Goal: Task Accomplishment & Management: Manage account settings

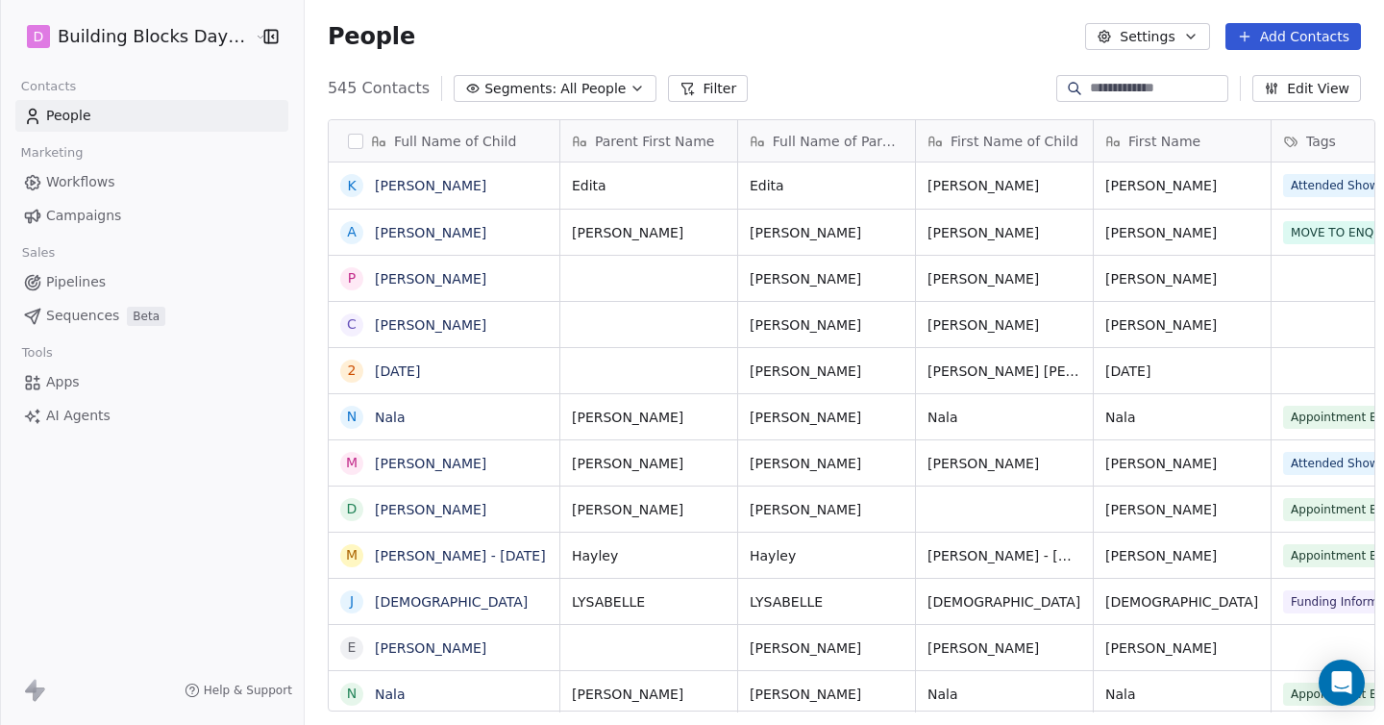
click at [1145, 89] on input at bounding box center [1157, 88] width 135 height 19
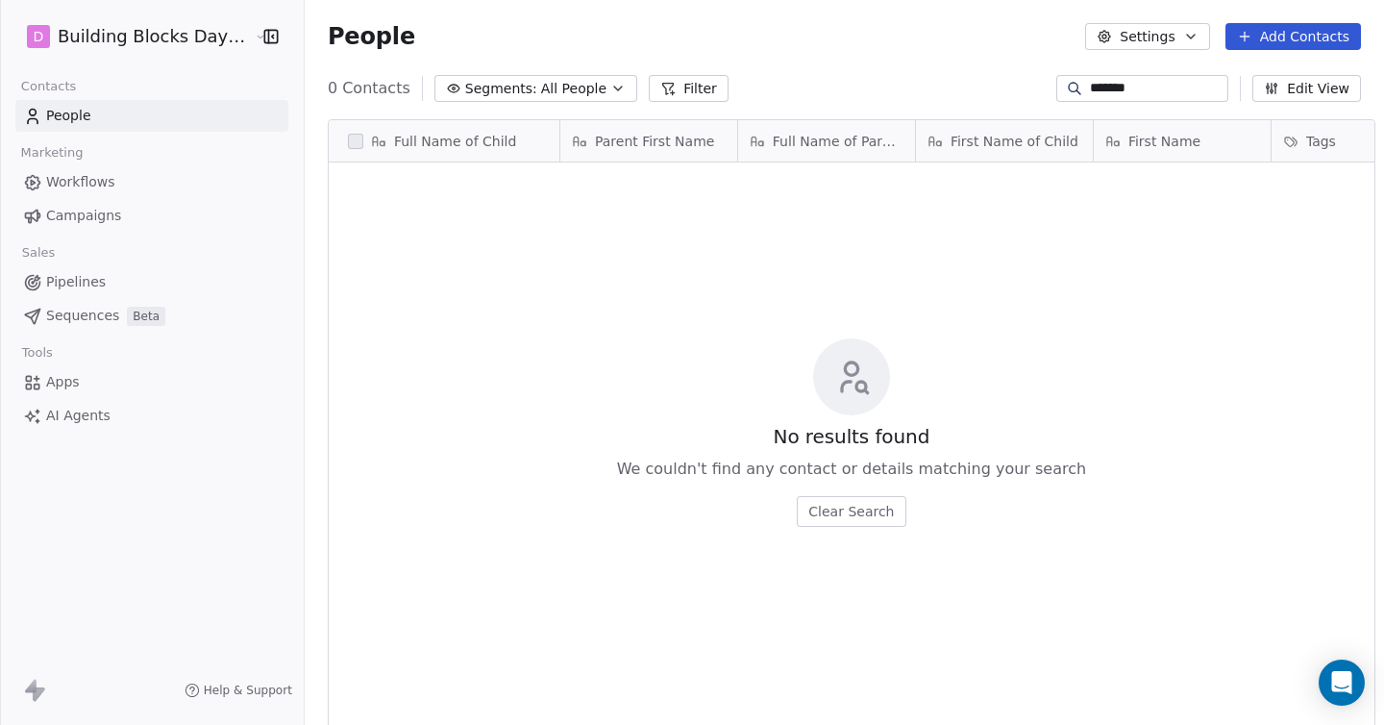
scroll to position [637, 1094]
type input "*******"
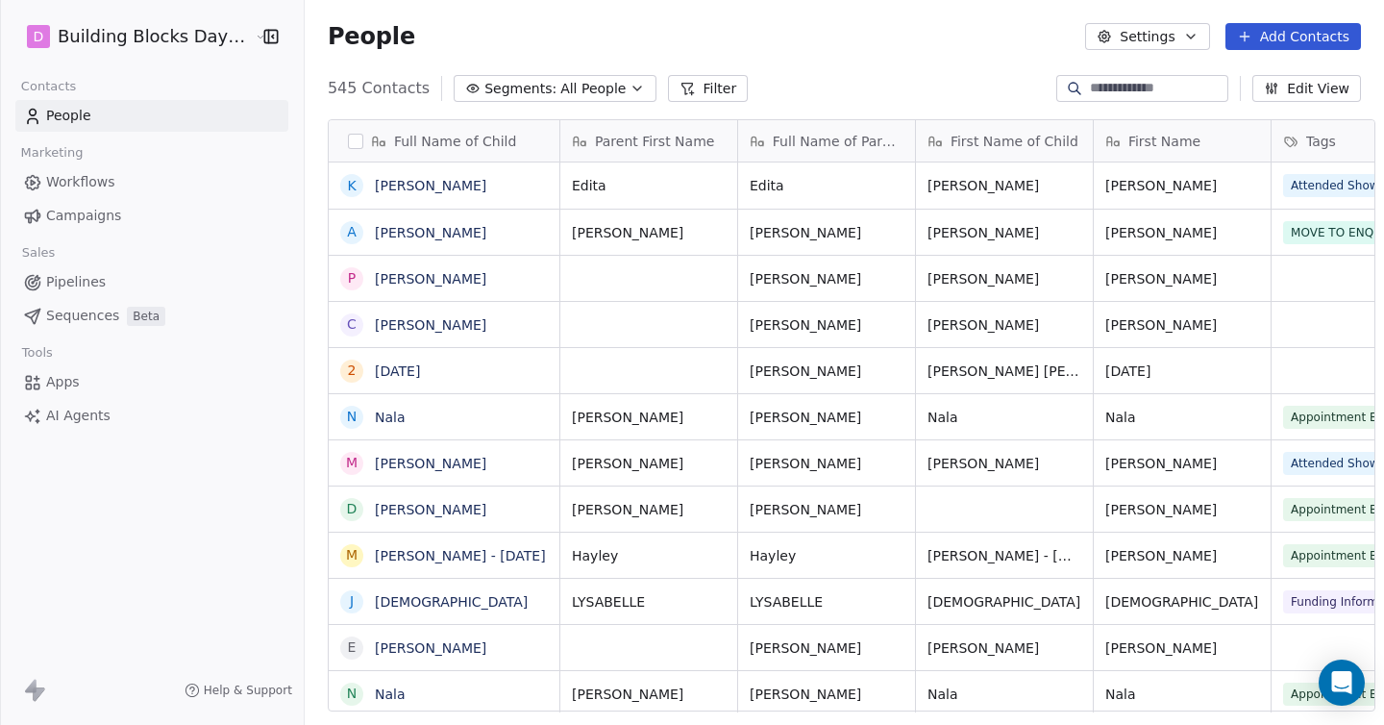
scroll to position [637, 1094]
click at [1102, 86] on input at bounding box center [1157, 88] width 135 height 19
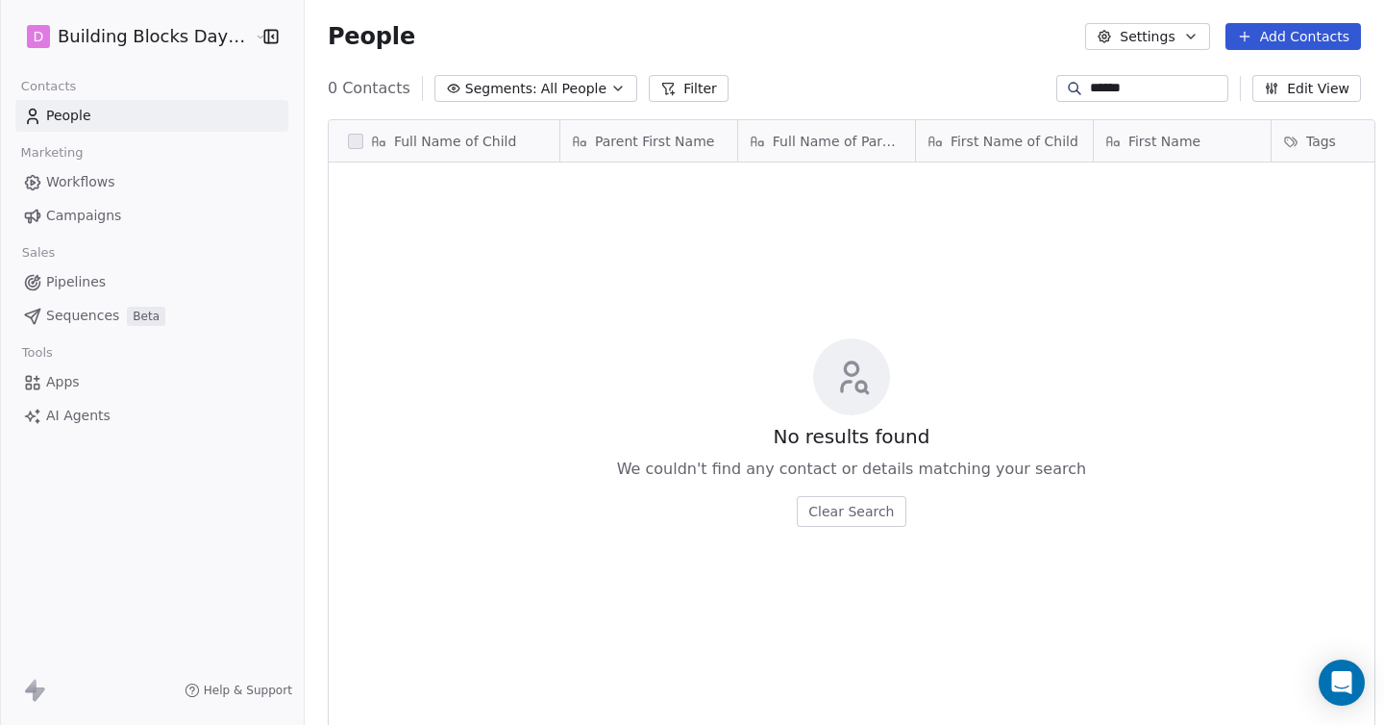
type input "******"
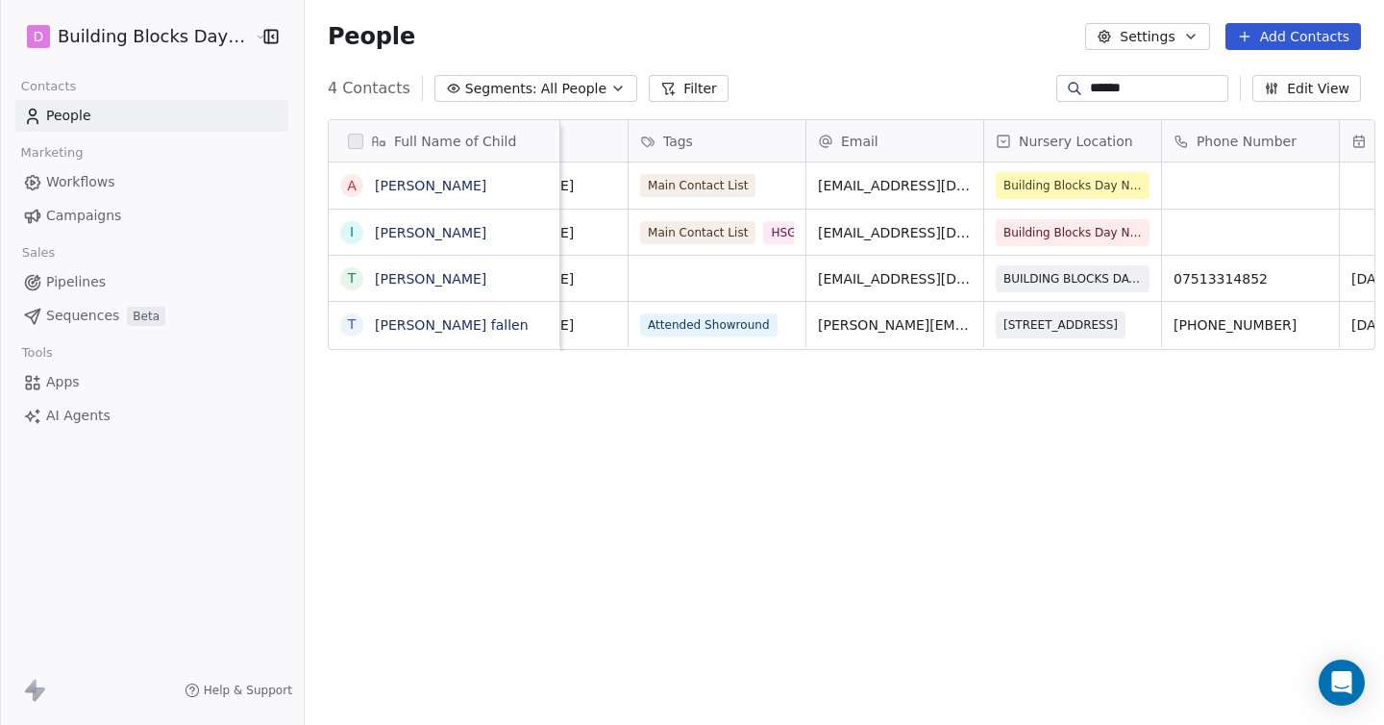
scroll to position [0, 645]
click at [404, 284] on link "Thomas Pomfrett" at bounding box center [430, 278] width 111 height 15
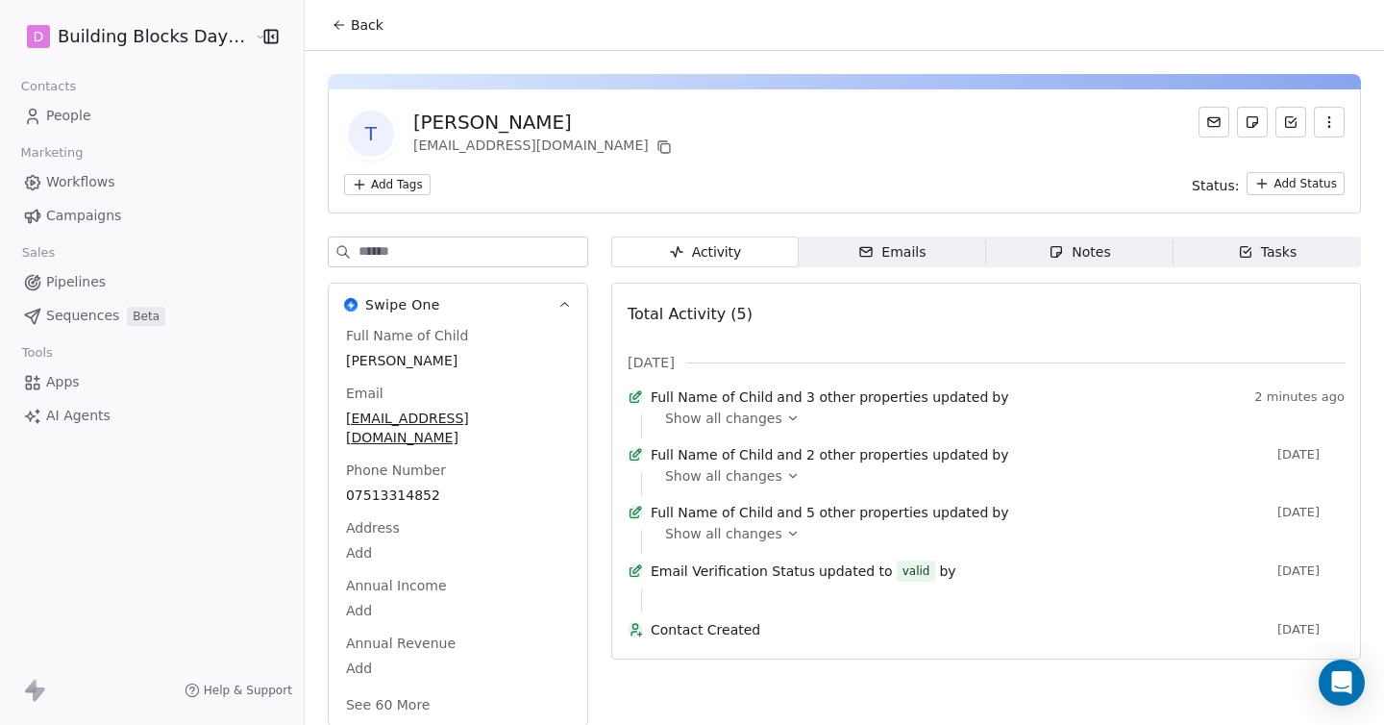
click at [86, 175] on span "Workflows" at bounding box center [80, 182] width 69 height 20
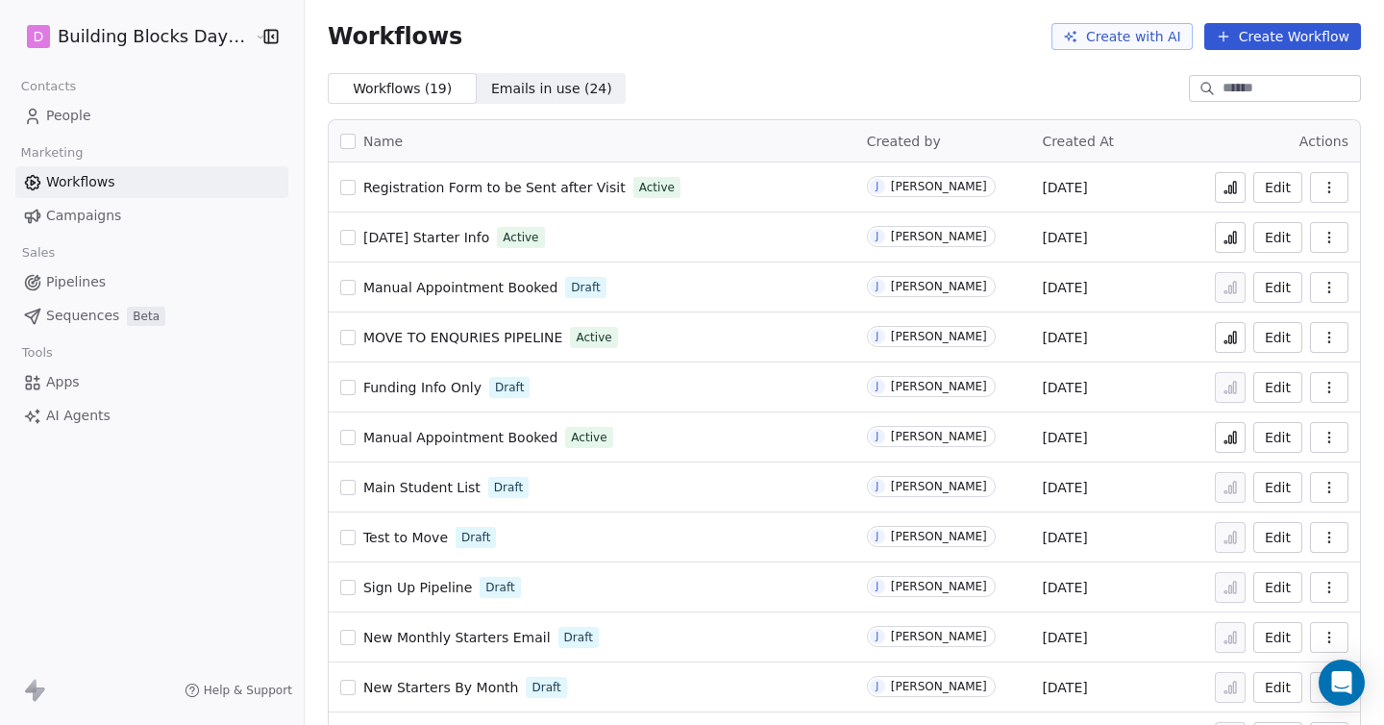
click at [480, 181] on span "Registration Form to be Sent after Visit" at bounding box center [494, 187] width 262 height 15
click at [1333, 189] on icon "button" at bounding box center [1329, 187] width 15 height 15
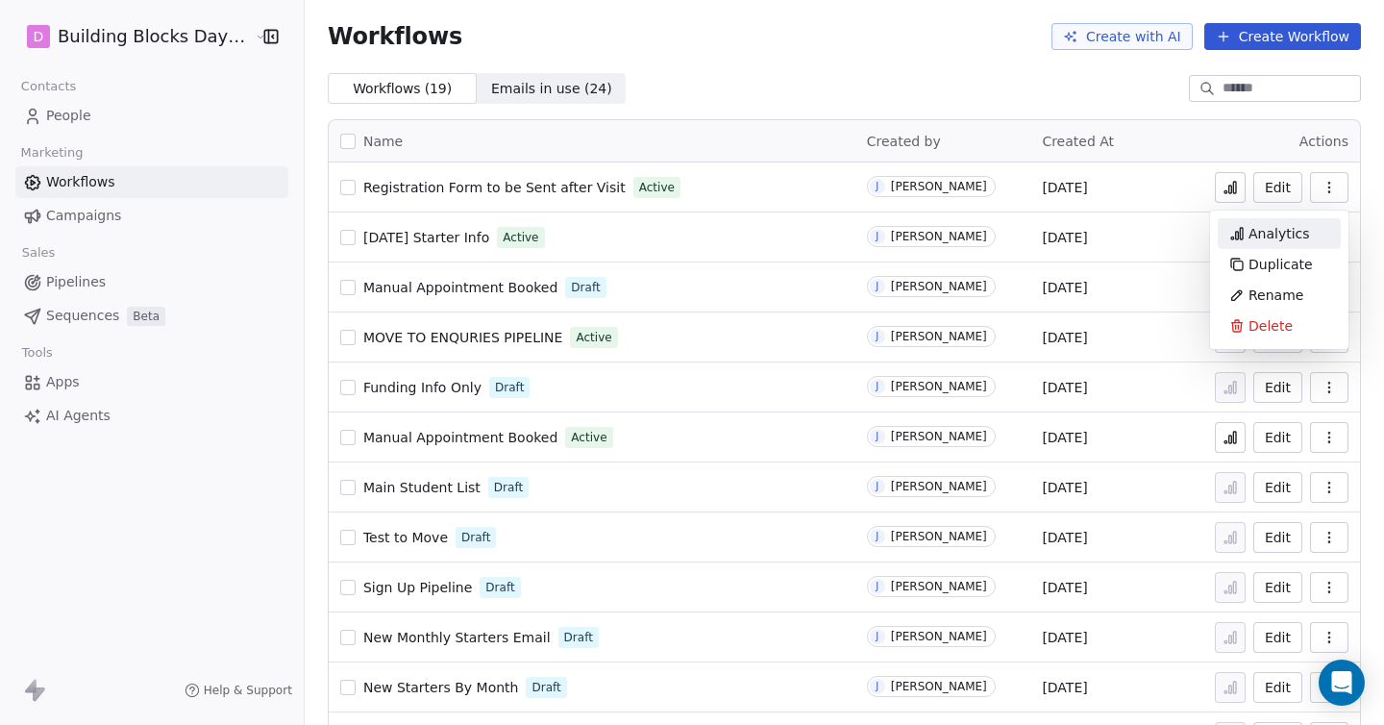
click at [1263, 235] on span "Analytics" at bounding box center [1280, 233] width 62 height 19
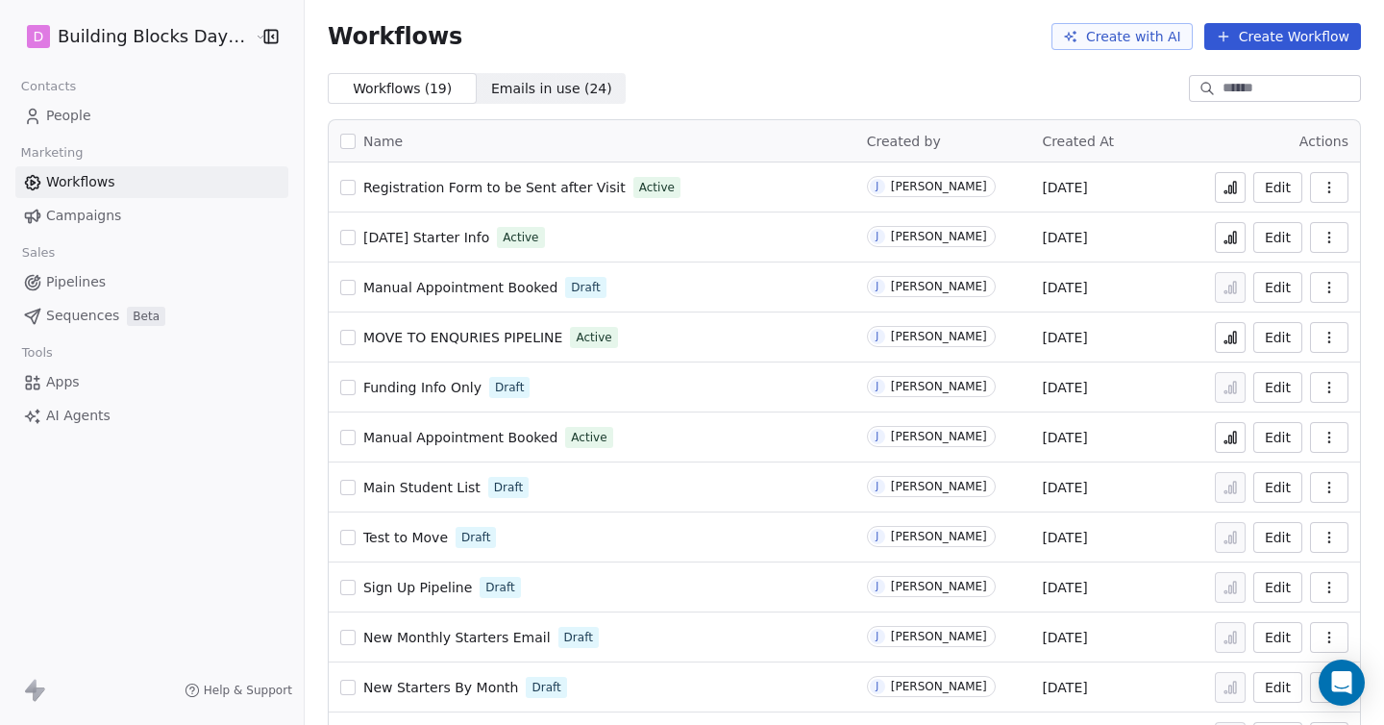
click at [1266, 193] on button "Edit" at bounding box center [1277, 187] width 49 height 31
click at [1225, 190] on icon at bounding box center [1230, 187] width 15 height 15
click at [112, 123] on link "People" at bounding box center [151, 116] width 273 height 32
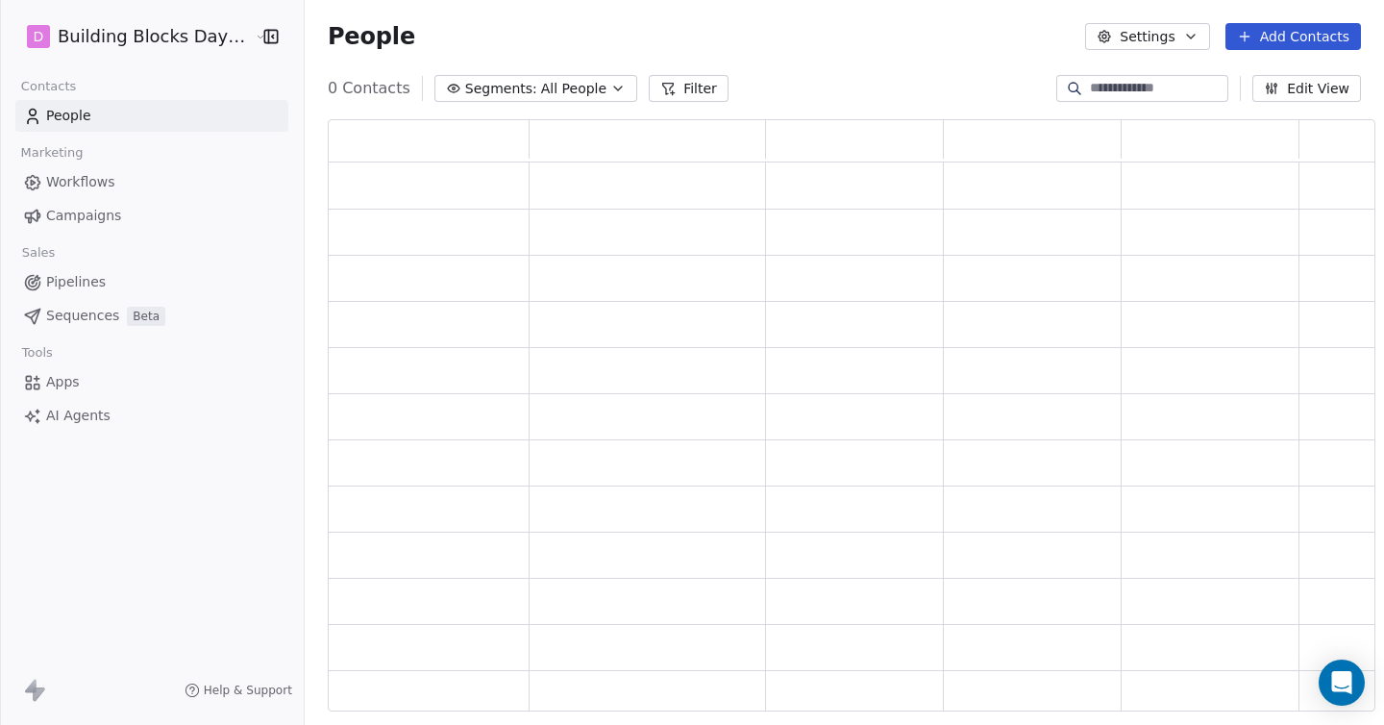
scroll to position [591, 1048]
click at [1164, 89] on input at bounding box center [1157, 88] width 135 height 19
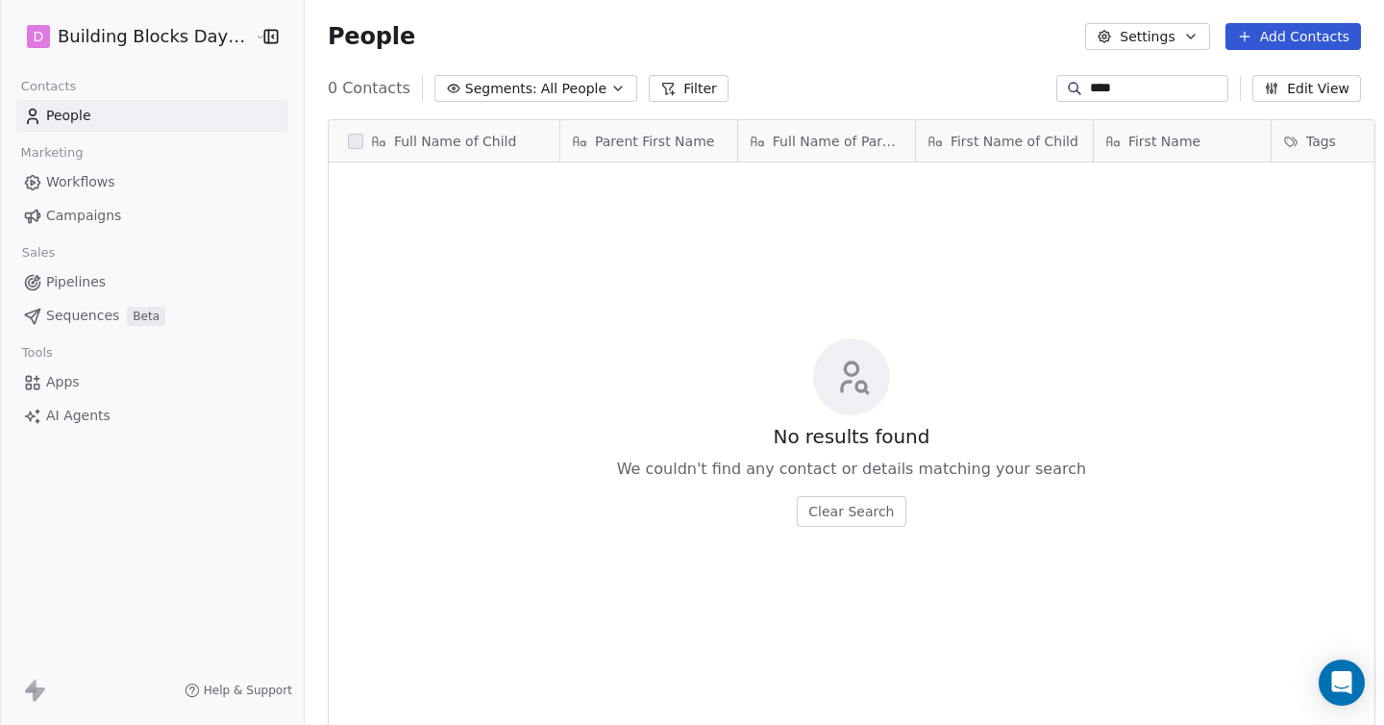
scroll to position [637, 1094]
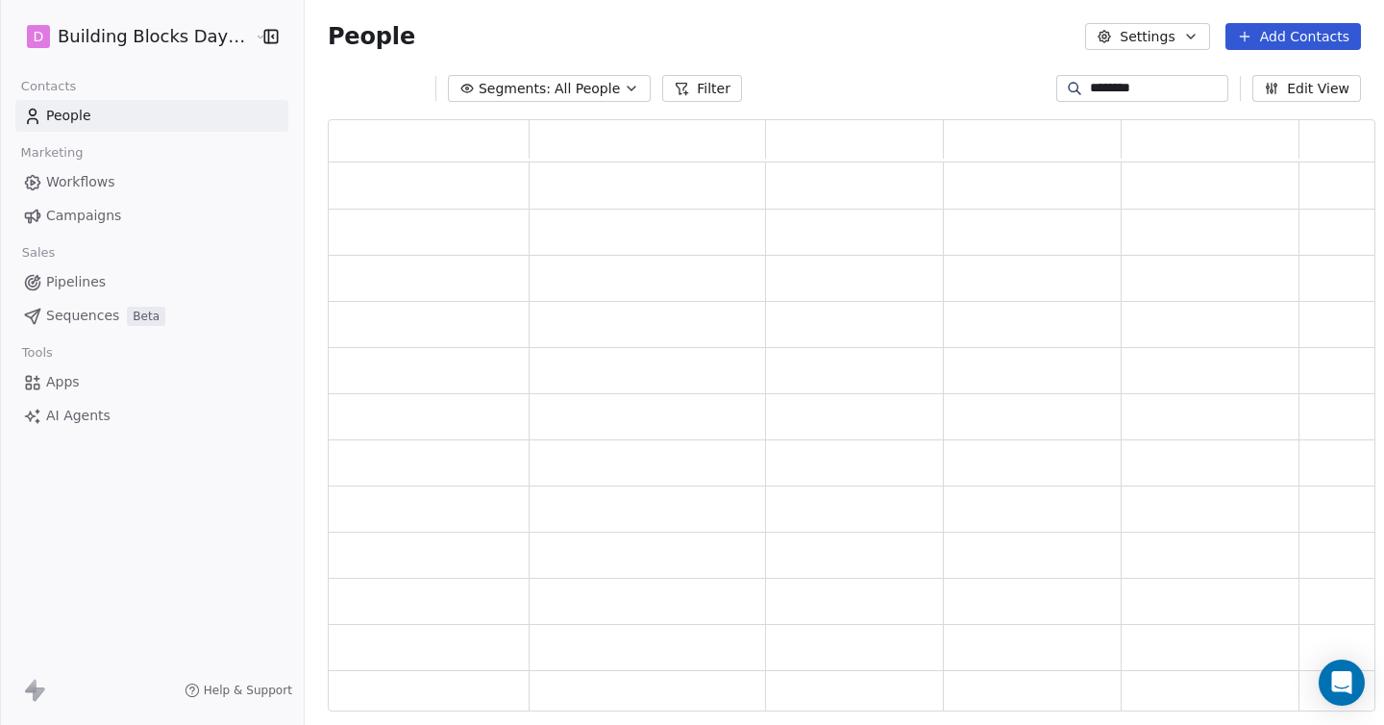
type input "********"
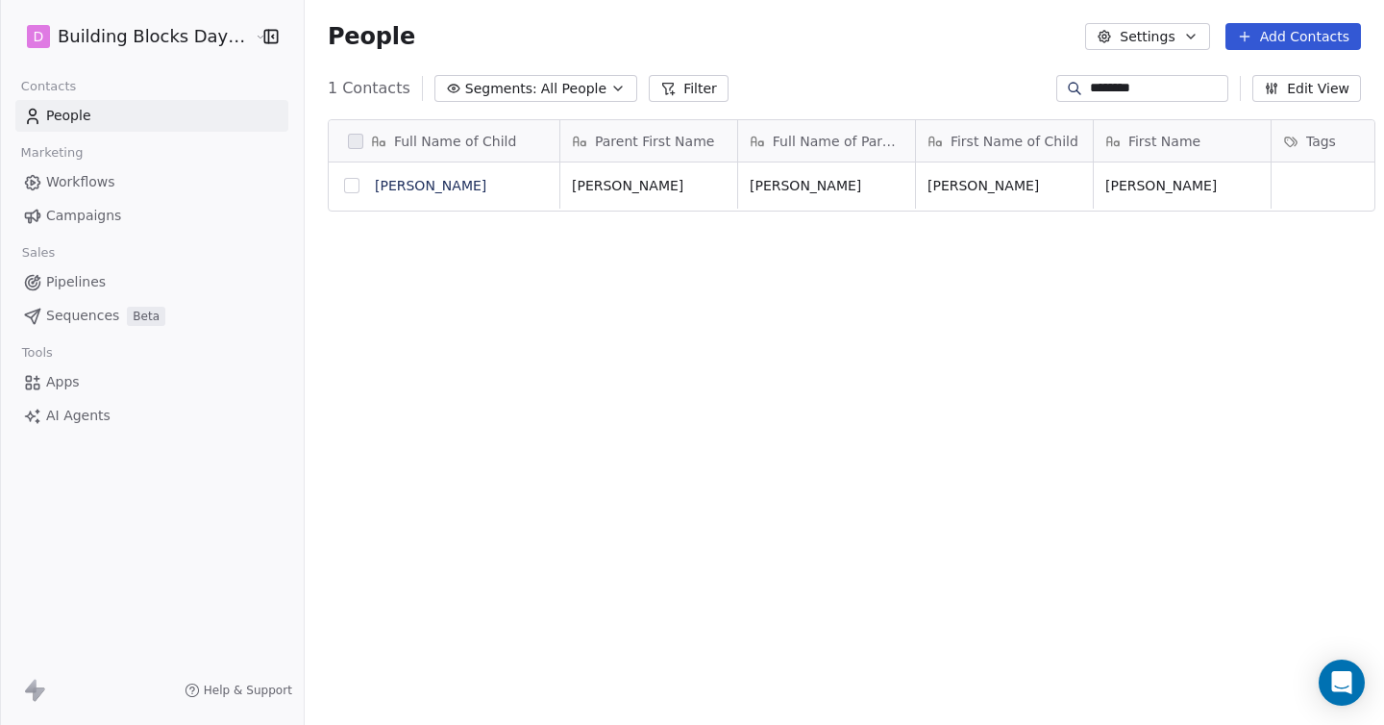
click at [344, 189] on button "grid" at bounding box center [351, 185] width 15 height 15
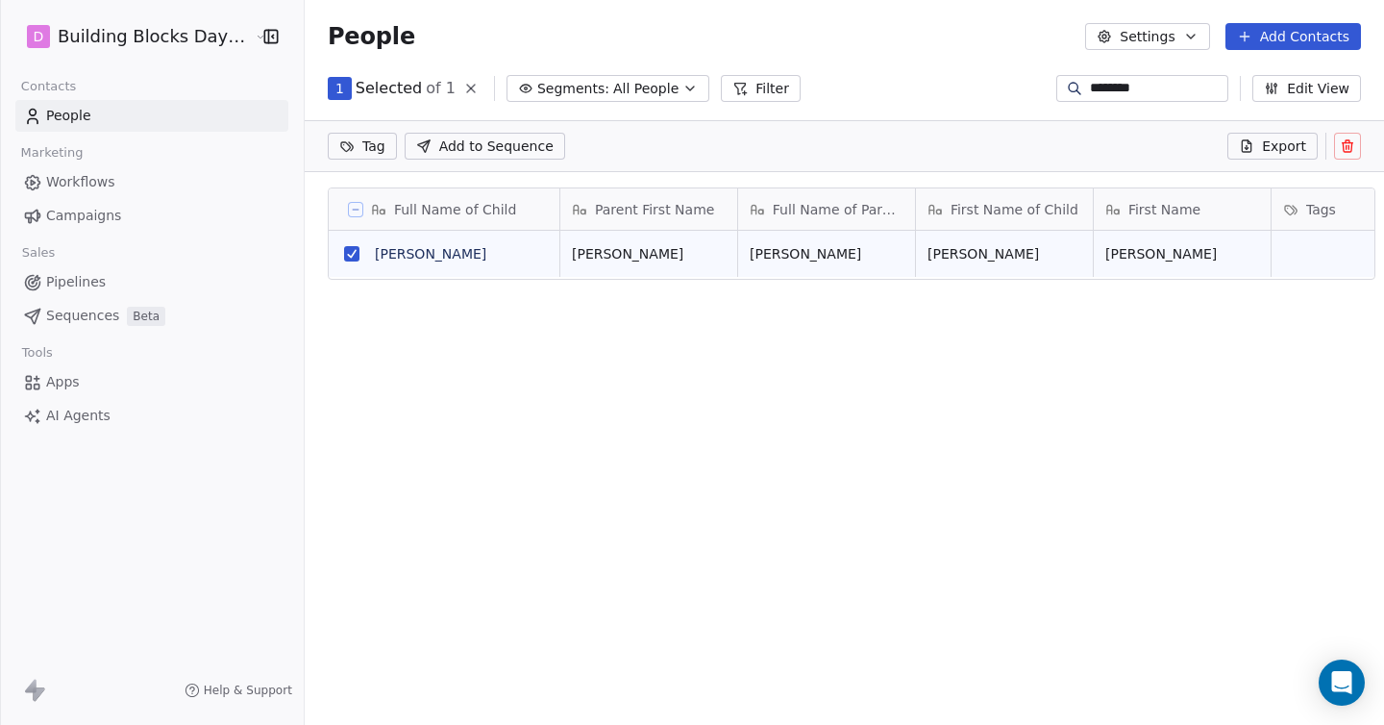
scroll to position [570, 1094]
click at [1349, 134] on button at bounding box center [1347, 146] width 27 height 27
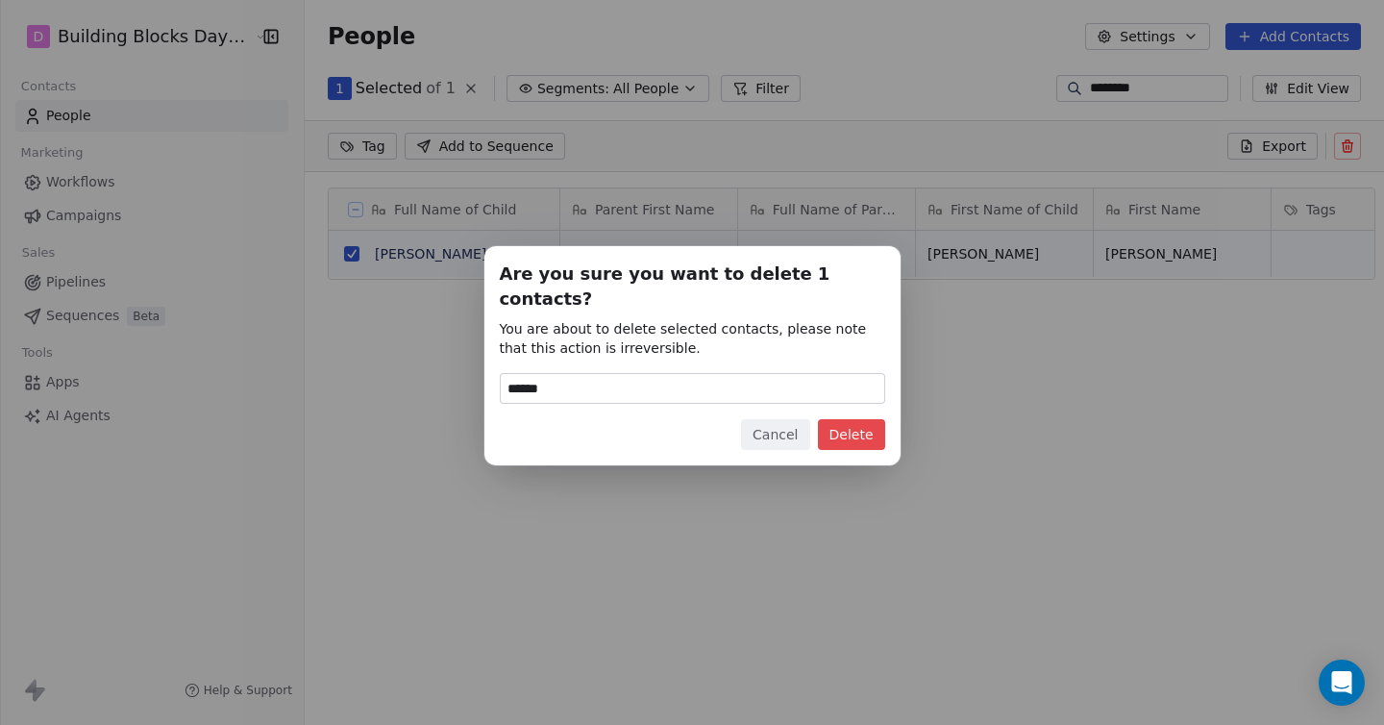
type input "******"
click at [858, 425] on button "Delete" at bounding box center [851, 434] width 67 height 31
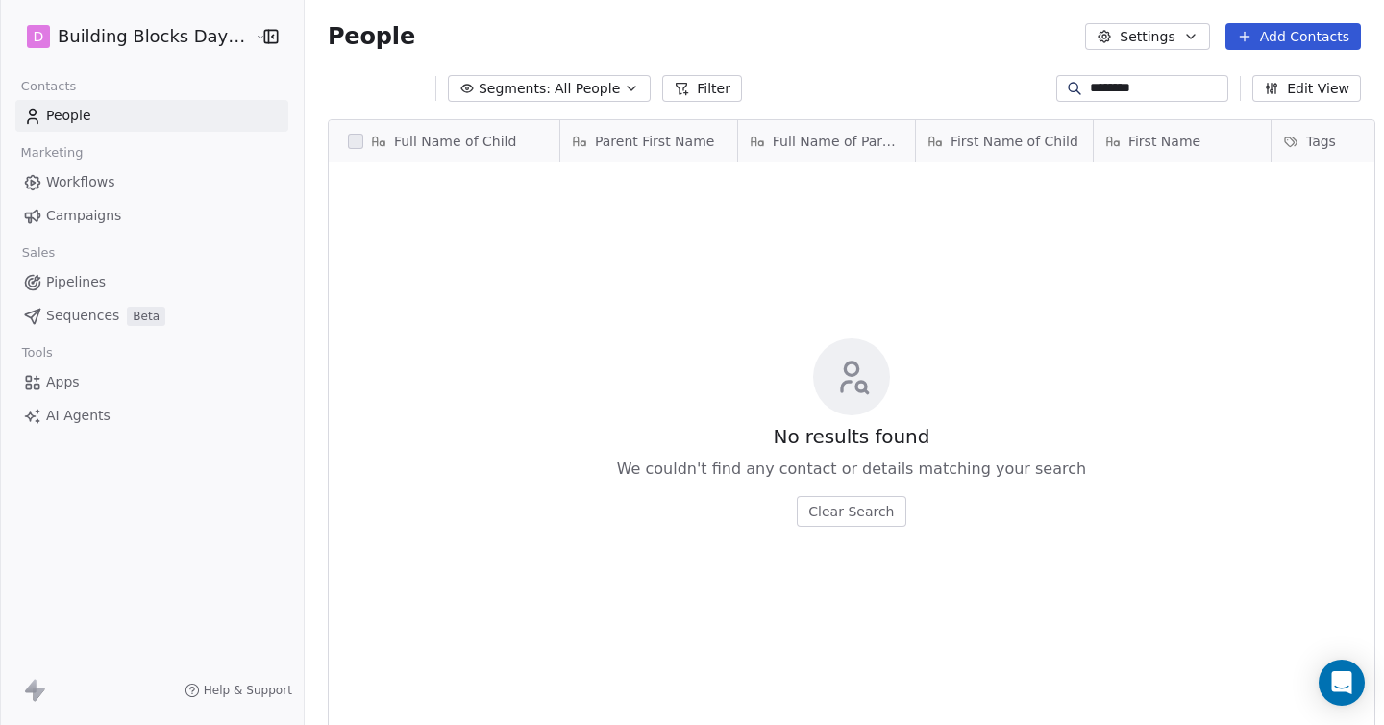
click at [1155, 83] on input "********" at bounding box center [1157, 88] width 135 height 19
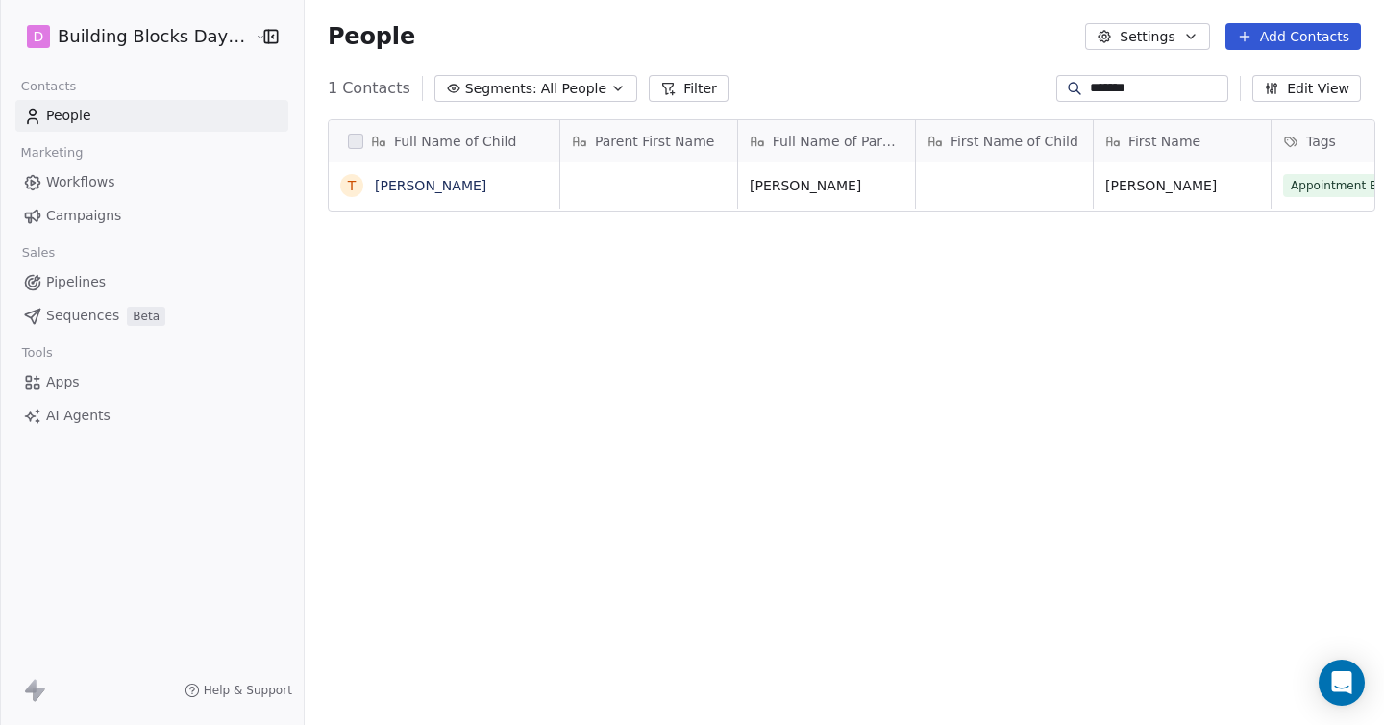
type input "********"
click at [387, 186] on link "Thomas Pomfrett" at bounding box center [430, 185] width 111 height 15
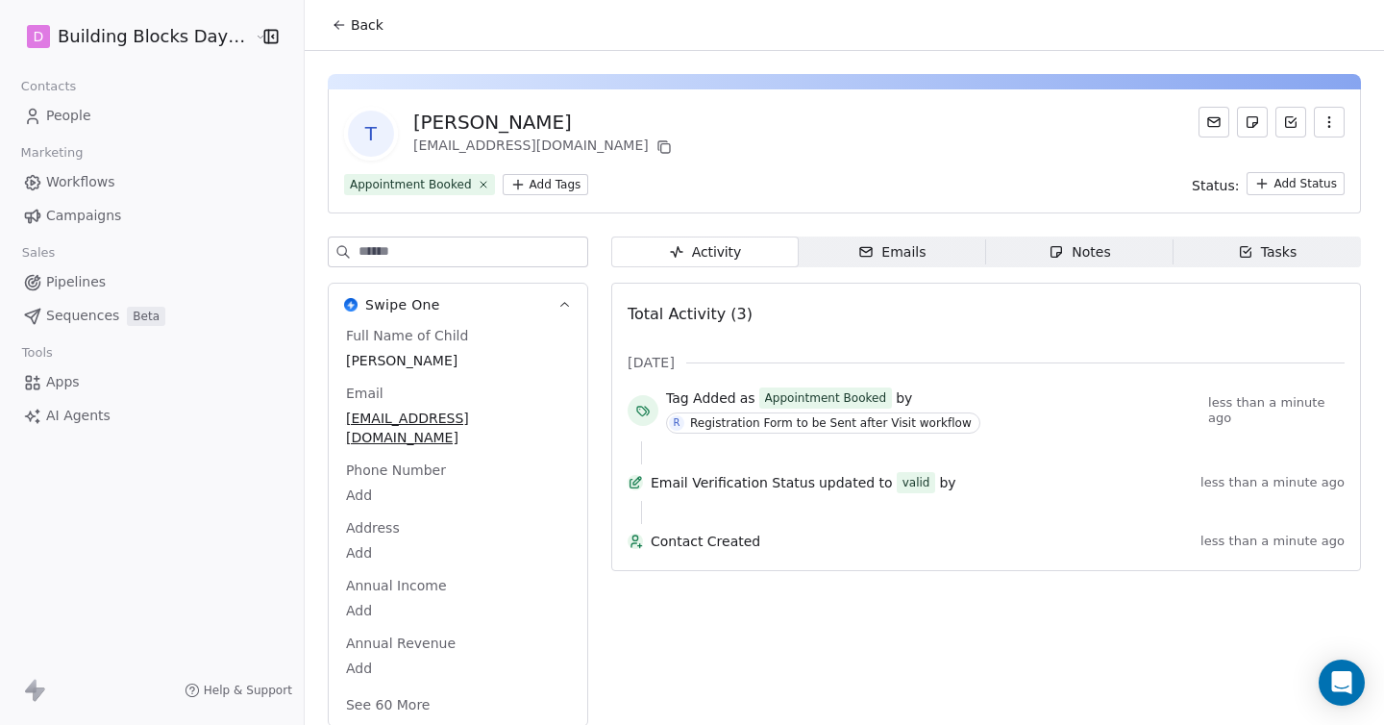
click at [62, 115] on span "People" at bounding box center [68, 116] width 45 height 20
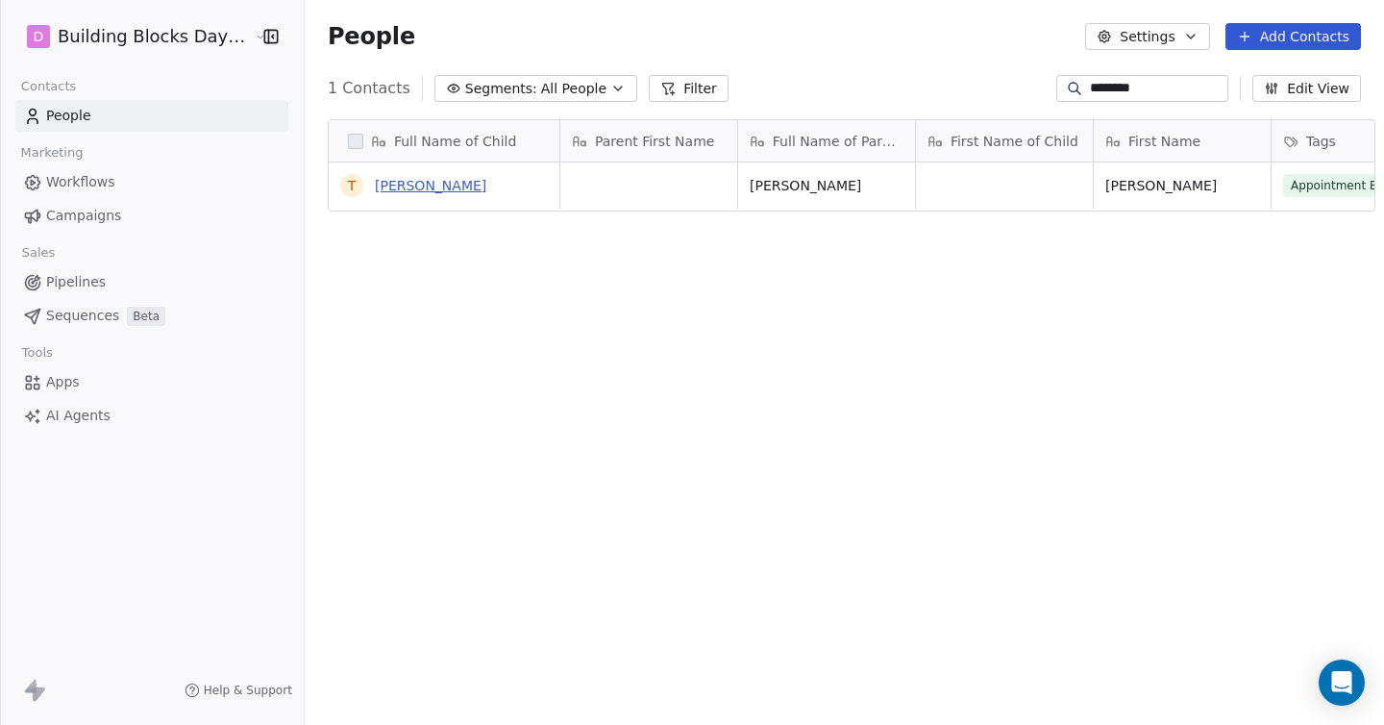
click at [446, 189] on link "Thomas Pomfrett" at bounding box center [430, 185] width 111 height 15
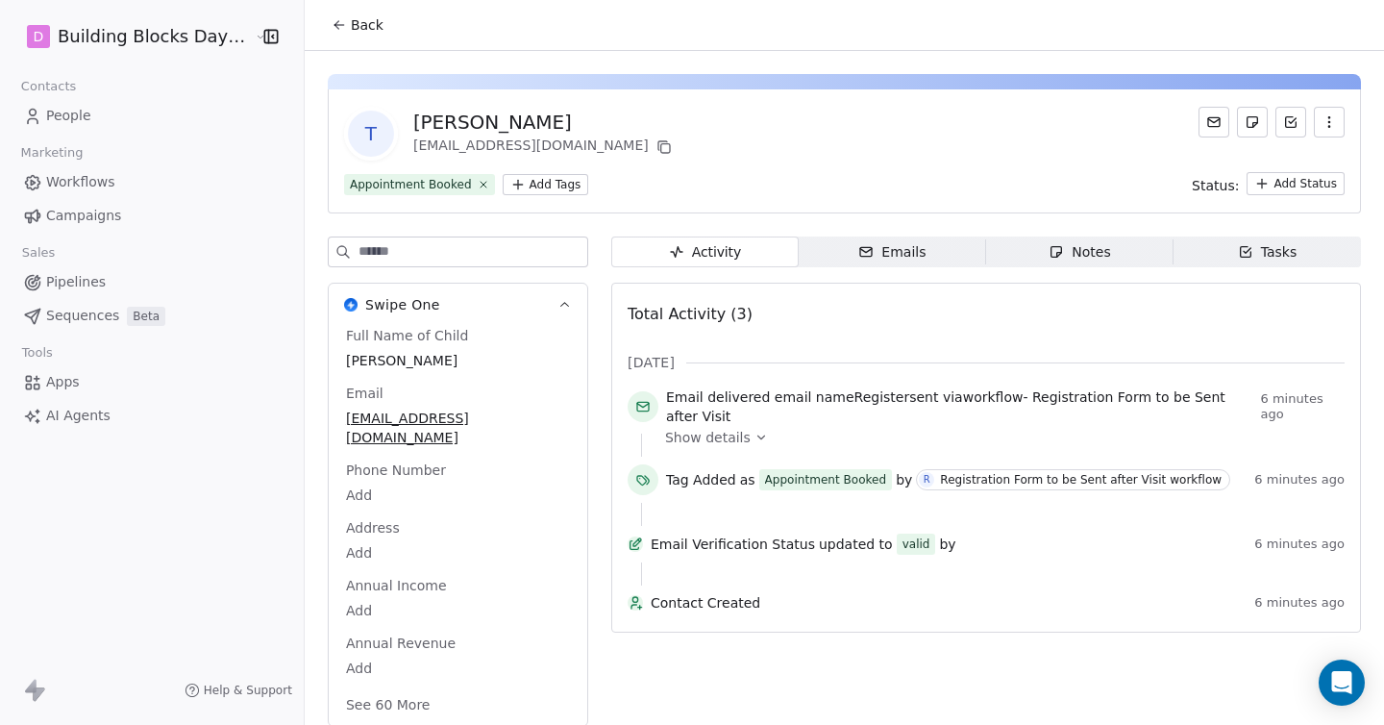
click at [351, 20] on span "Back" at bounding box center [367, 24] width 33 height 19
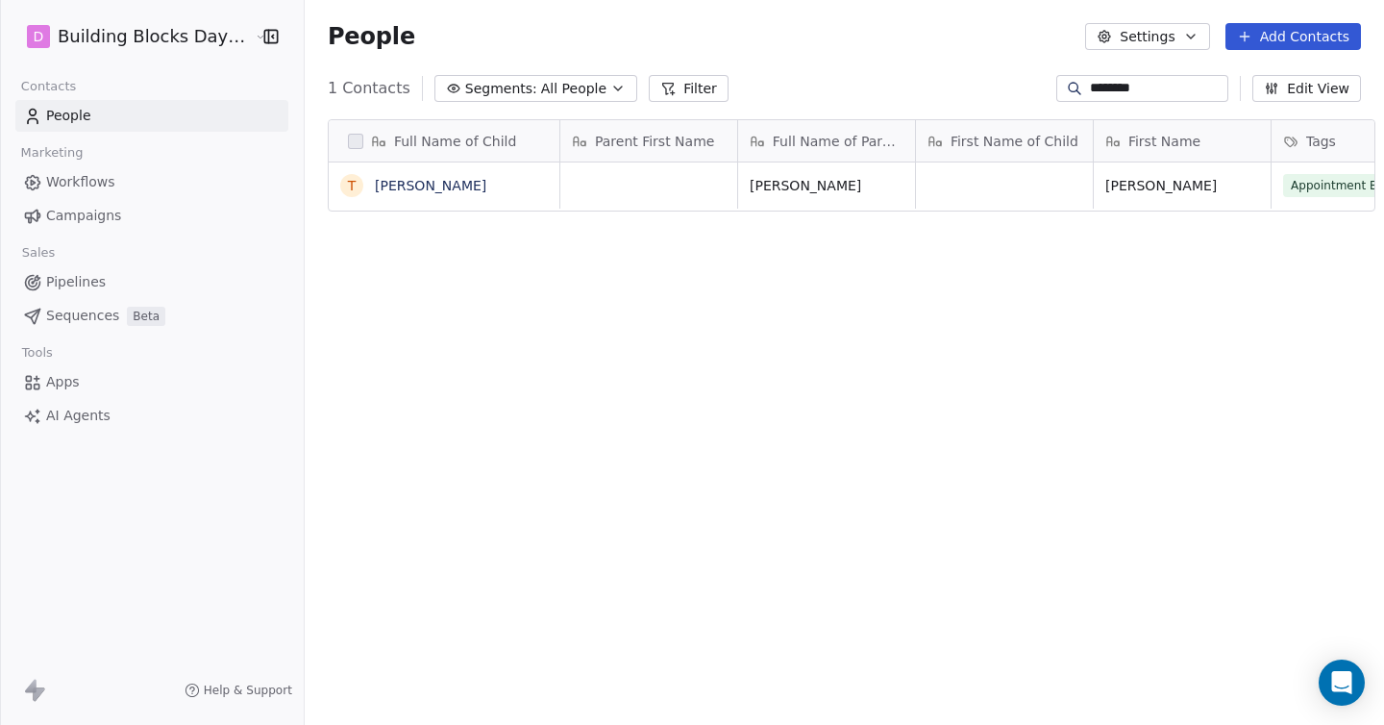
scroll to position [637, 1094]
click at [618, 189] on div "grid" at bounding box center [648, 185] width 177 height 46
type textarea "*******"
click at [997, 186] on html "D Building Blocks Day Nurseries Contacts People Marketing Workflows Campaigns S…" at bounding box center [692, 362] width 1384 height 725
click at [995, 186] on div "grid" at bounding box center [1004, 185] width 177 height 46
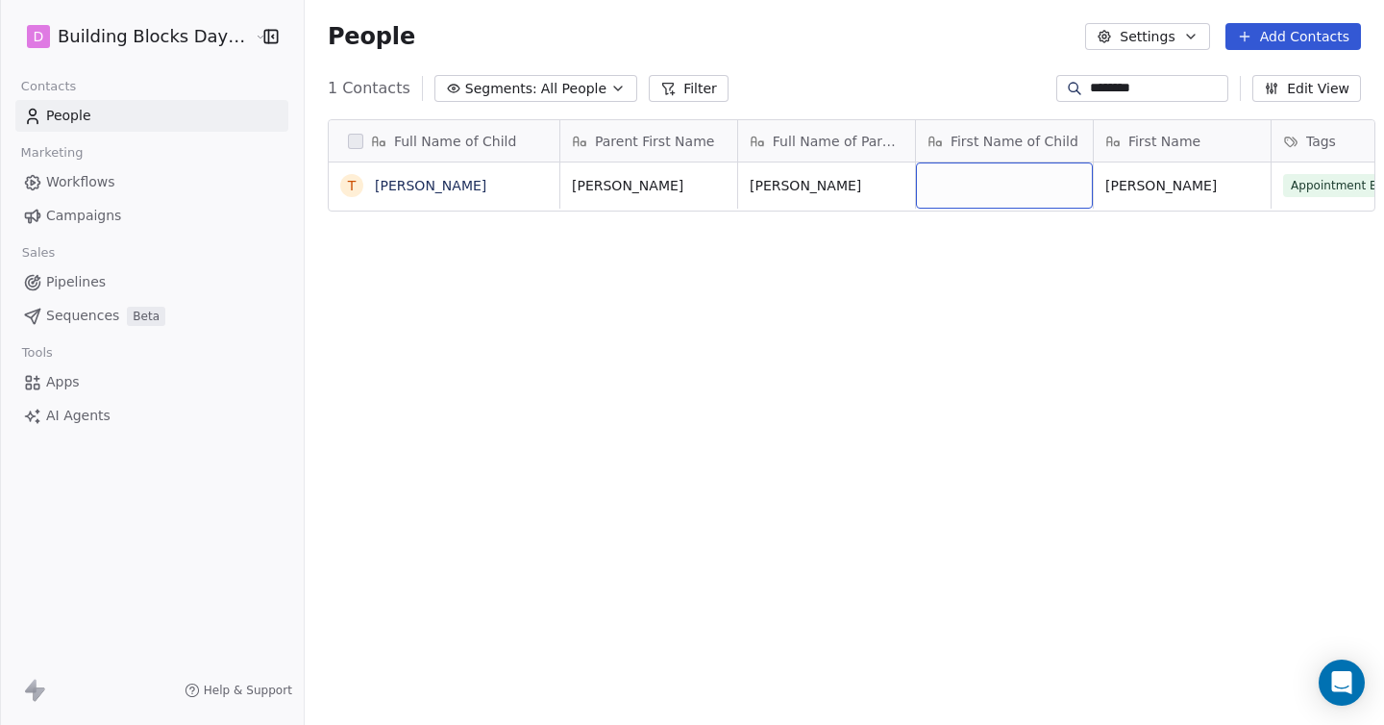
click at [995, 186] on div "grid" at bounding box center [1004, 185] width 177 height 46
type textarea "******"
click at [1029, 278] on html "D Building Blocks Day Nurseries Contacts People Marketing Workflows Campaigns S…" at bounding box center [692, 362] width 1384 height 725
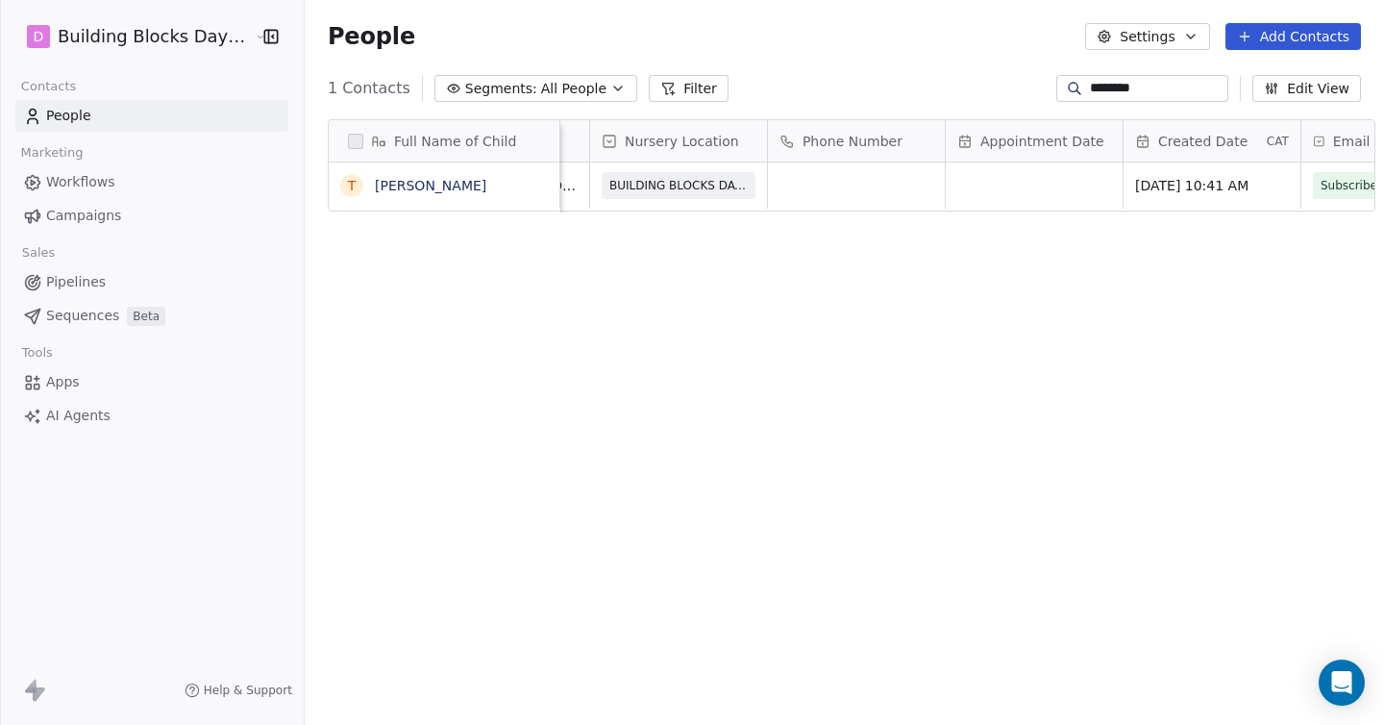
scroll to position [0, 965]
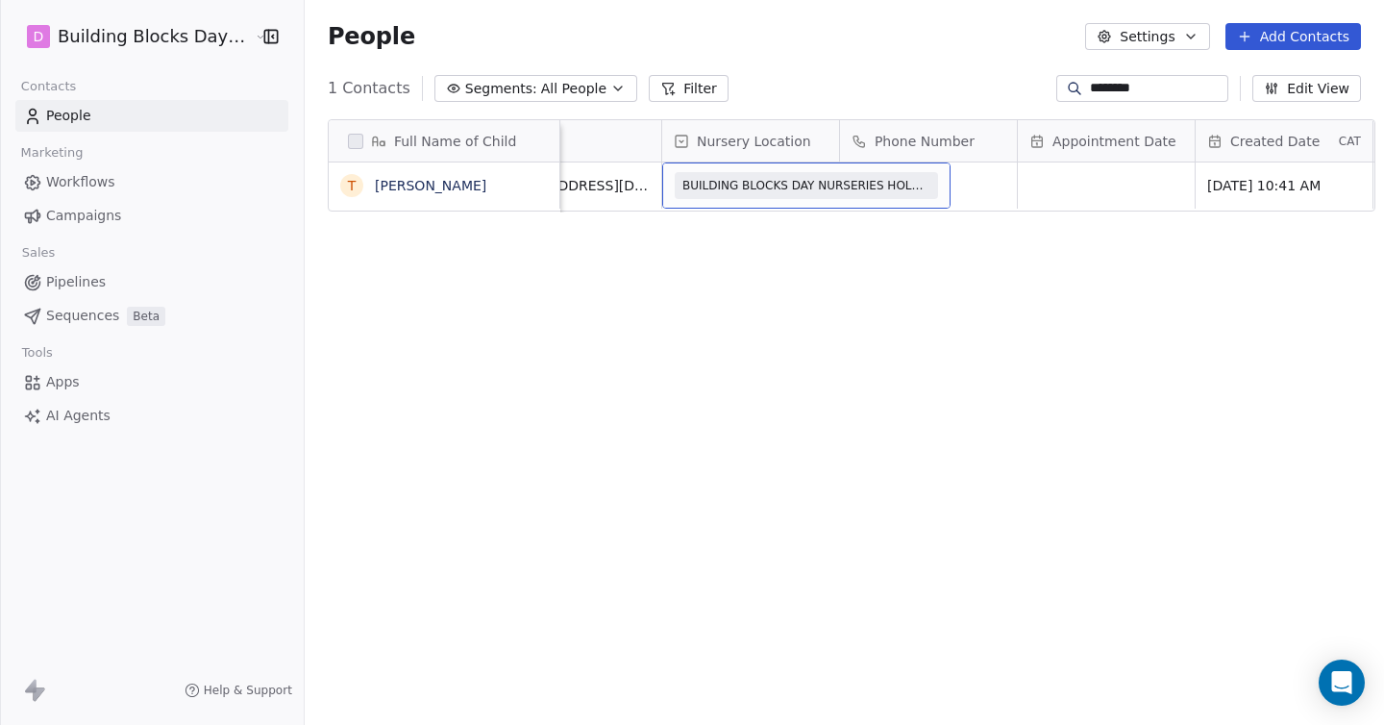
click at [715, 182] on span "BUILDING BLOCKS DAY NURSERIES HOLBEACH" at bounding box center [806, 185] width 248 height 19
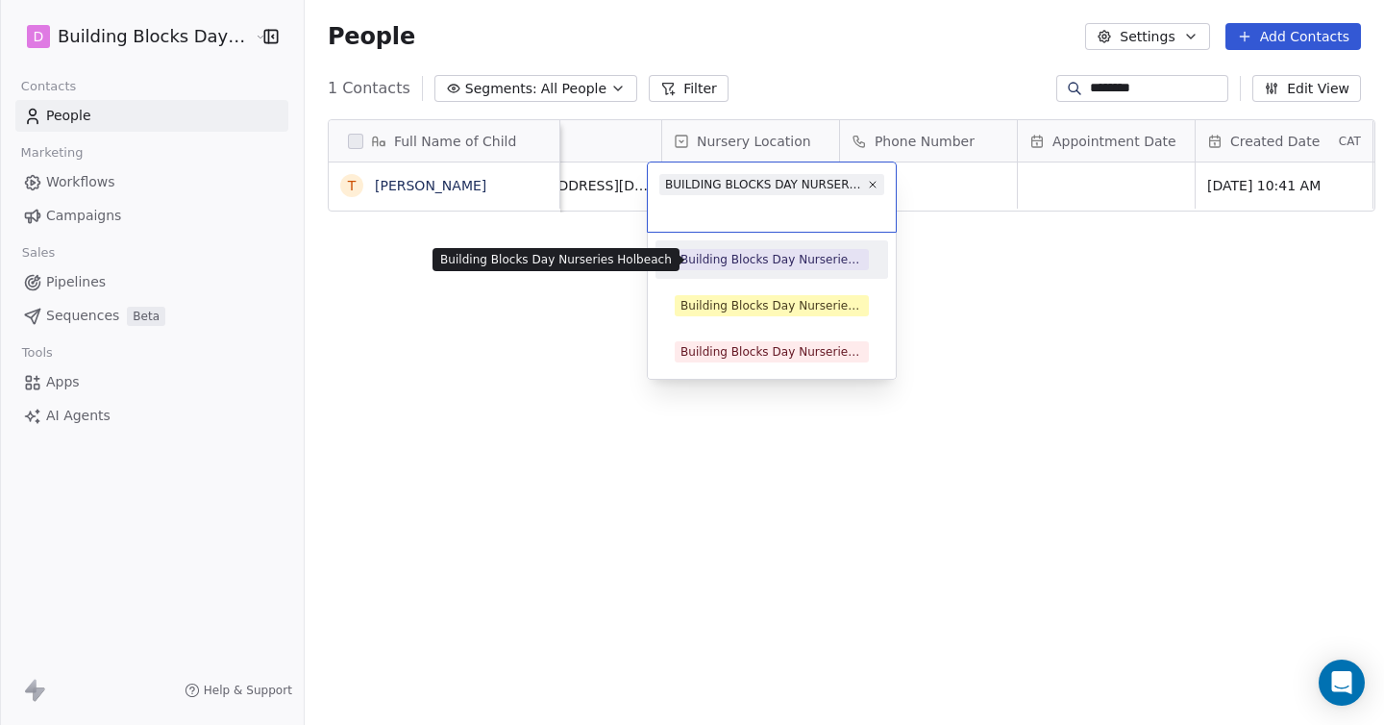
click at [785, 257] on div "Building Blocks Day Nurseries Holbeach" at bounding box center [771, 259] width 183 height 17
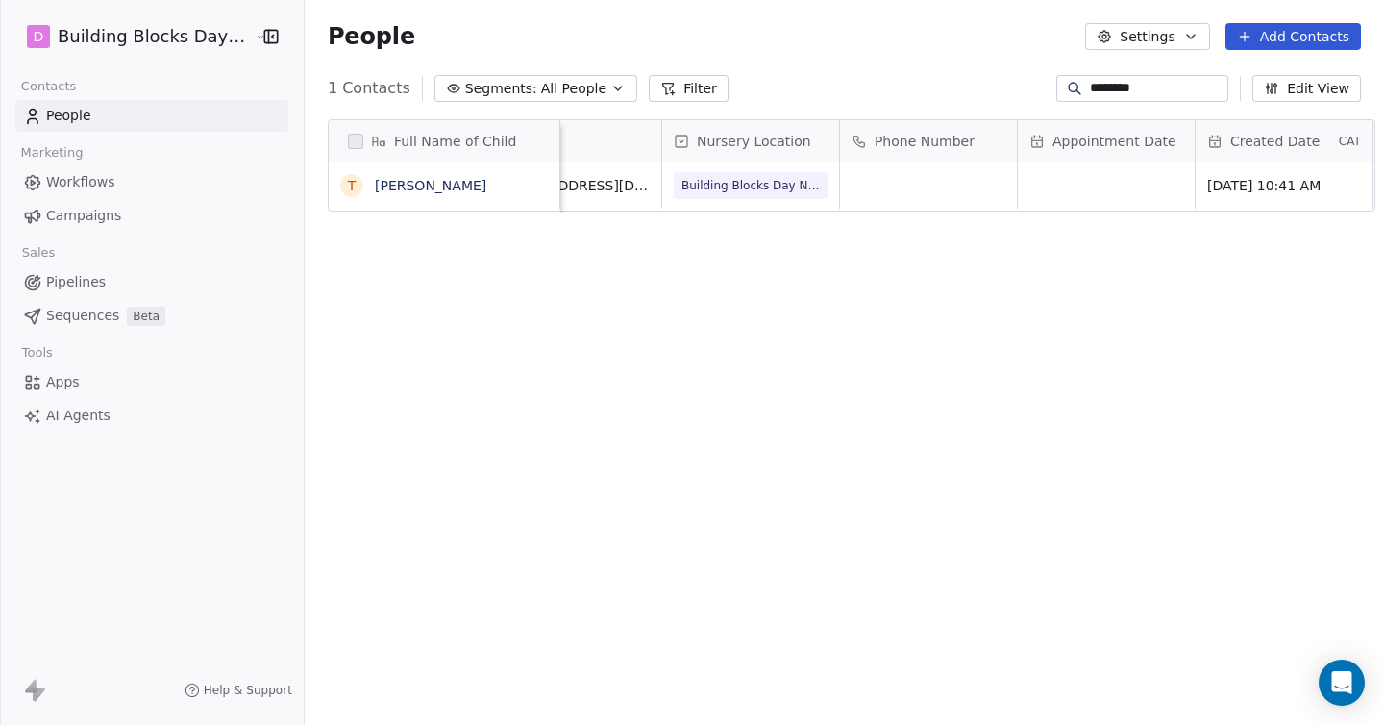
click at [794, 59] on div "People Settings Add Contacts" at bounding box center [844, 36] width 1079 height 73
